Goal: Check status: Check status

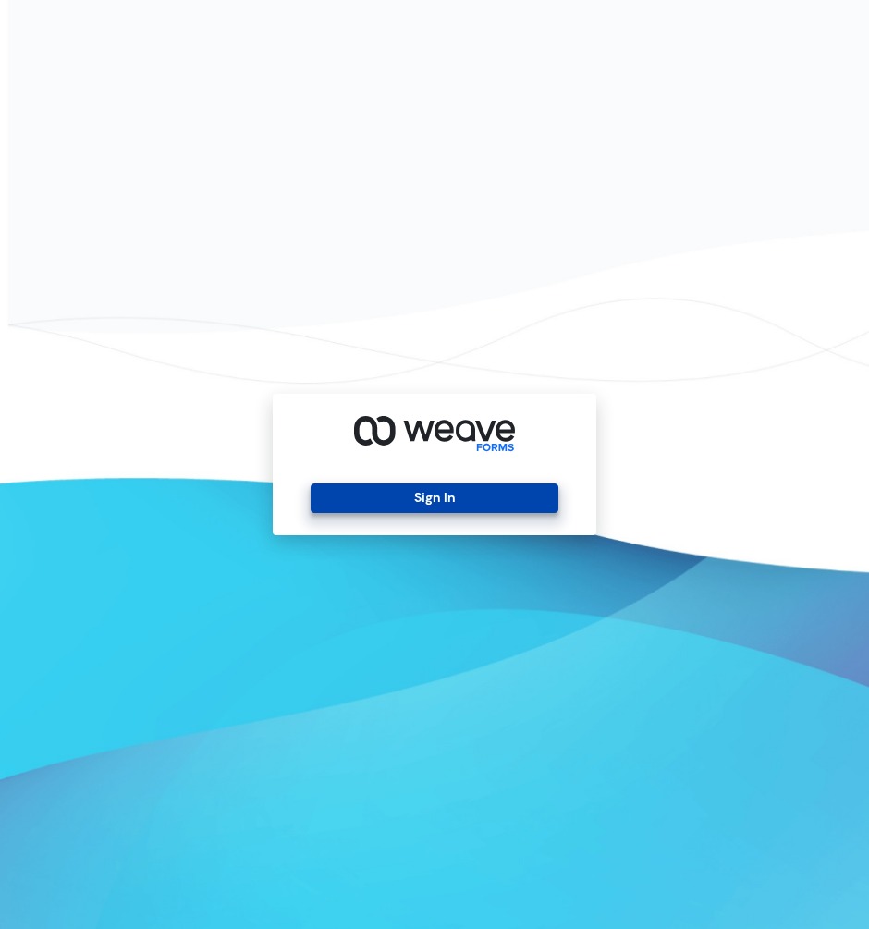
click at [424, 488] on button "Sign In" at bounding box center [434, 498] width 247 height 30
